Goal: Use online tool/utility: Use online tool/utility

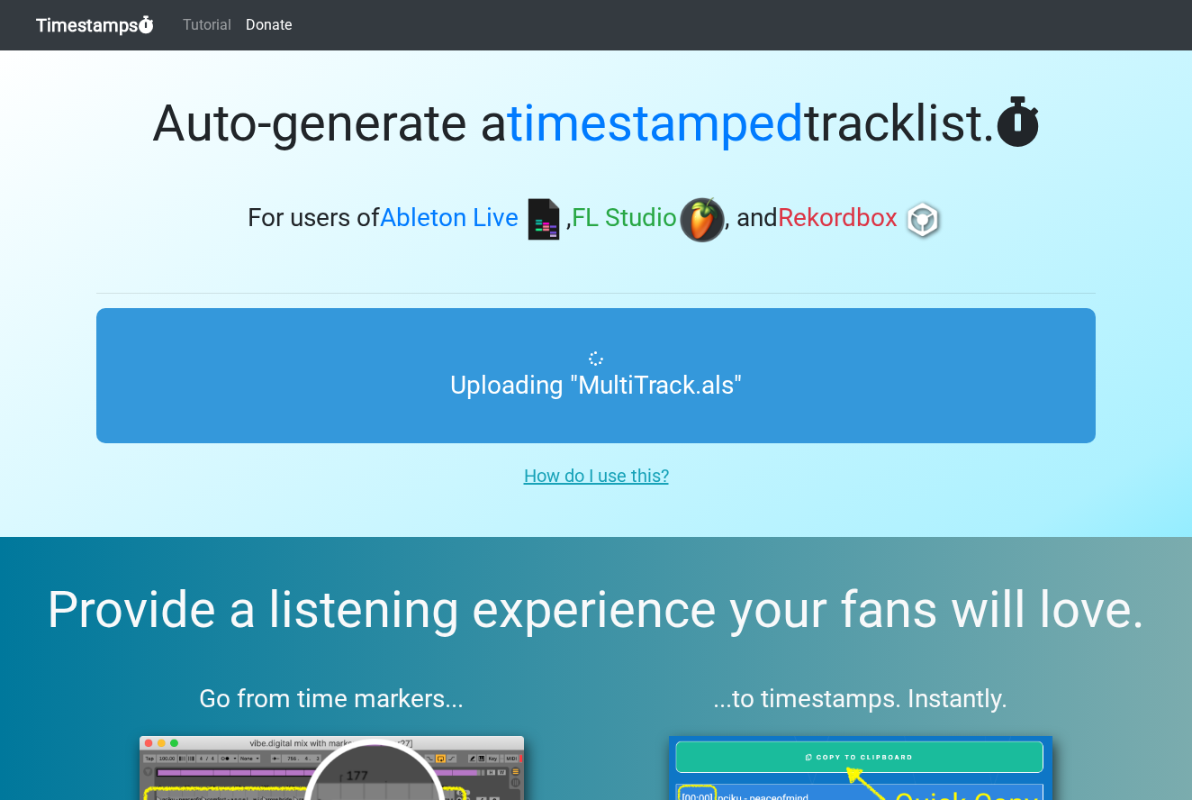
type input "C:\fakepath\MultiTrack.als"
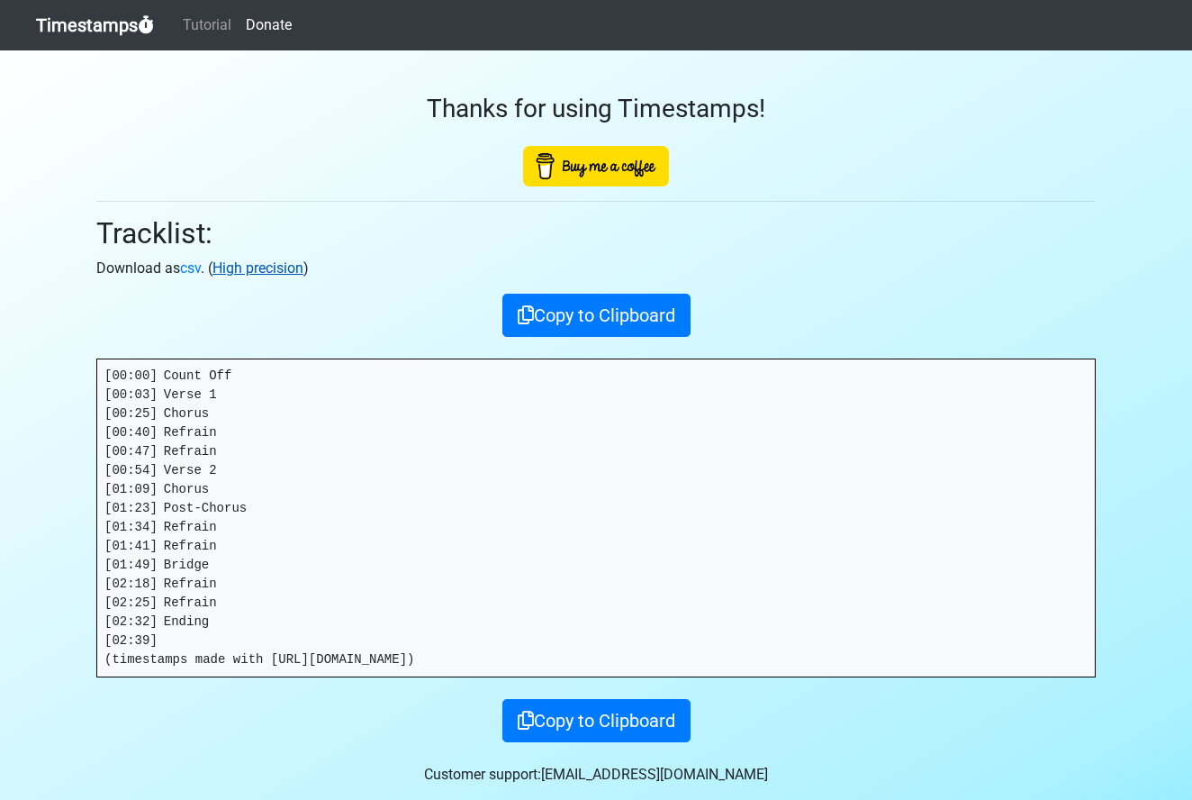
click at [243, 266] on link "High precision" at bounding box center [257, 267] width 91 height 17
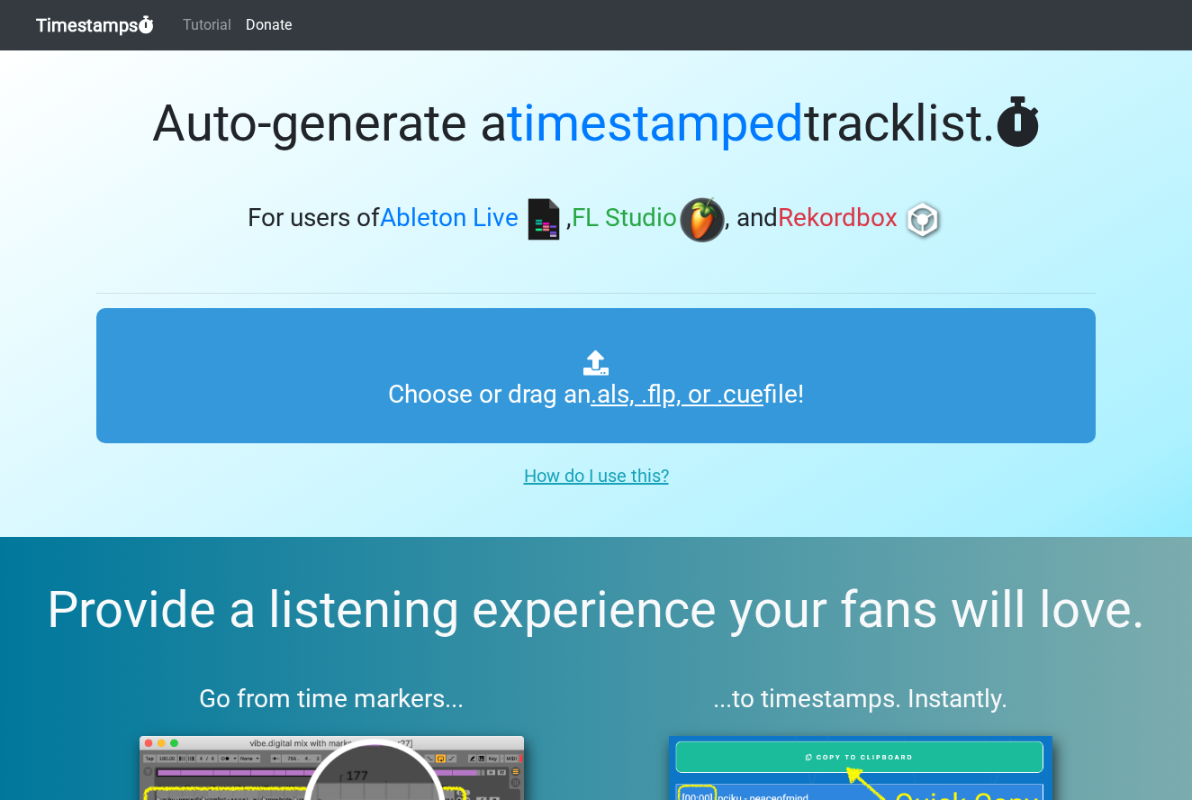
type input "C:\fakepath\MultiTrack.als"
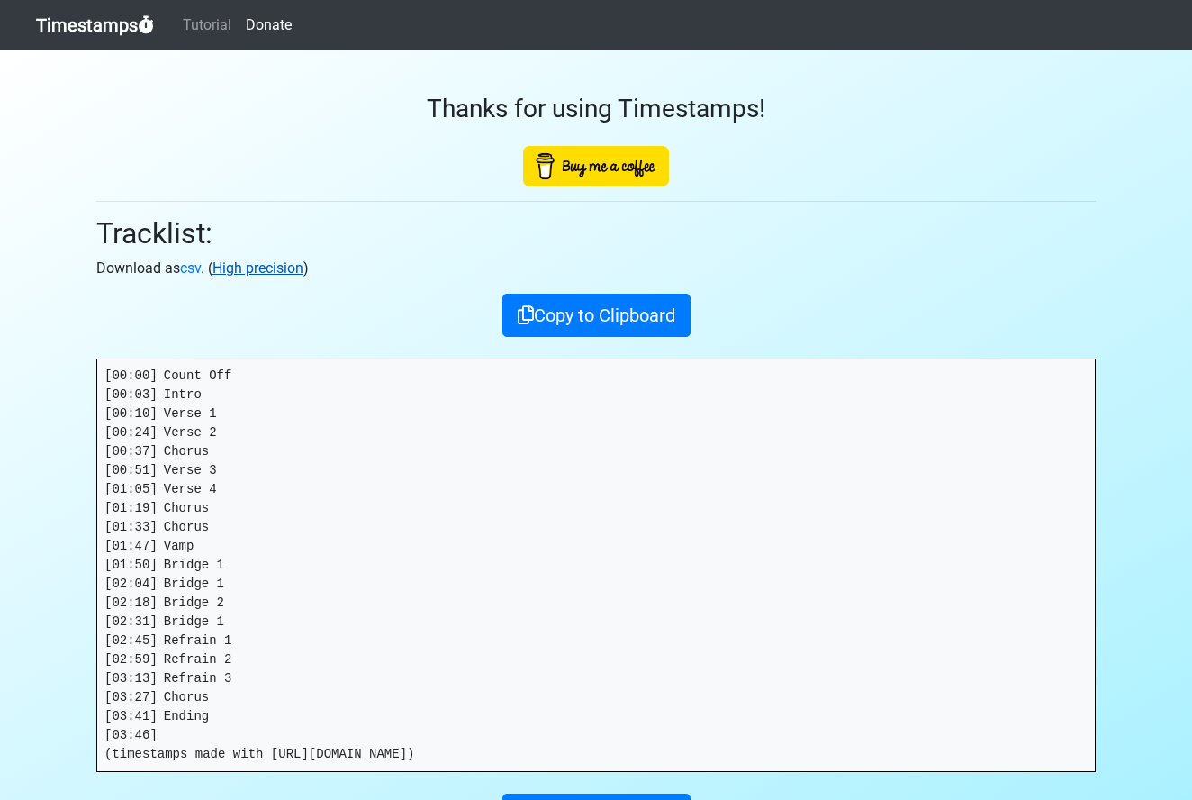
click at [257, 268] on link "High precision" at bounding box center [257, 267] width 91 height 17
